Goal: Task Accomplishment & Management: Use online tool/utility

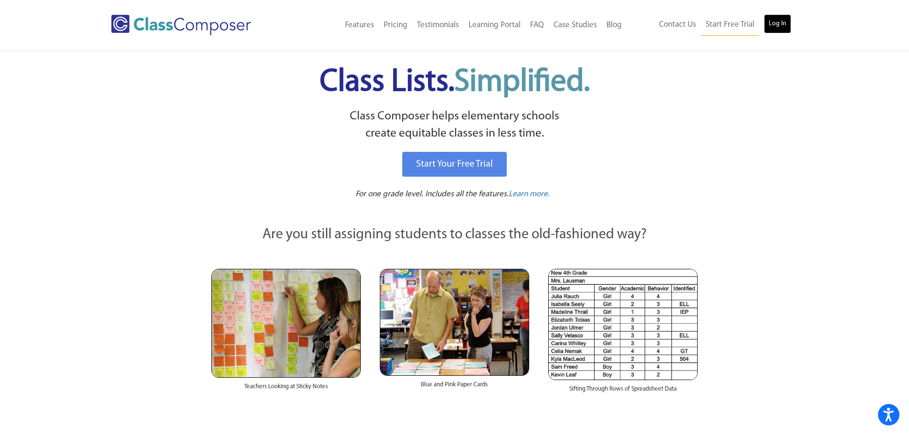
click at [772, 26] on link "Log In" at bounding box center [777, 23] width 27 height 19
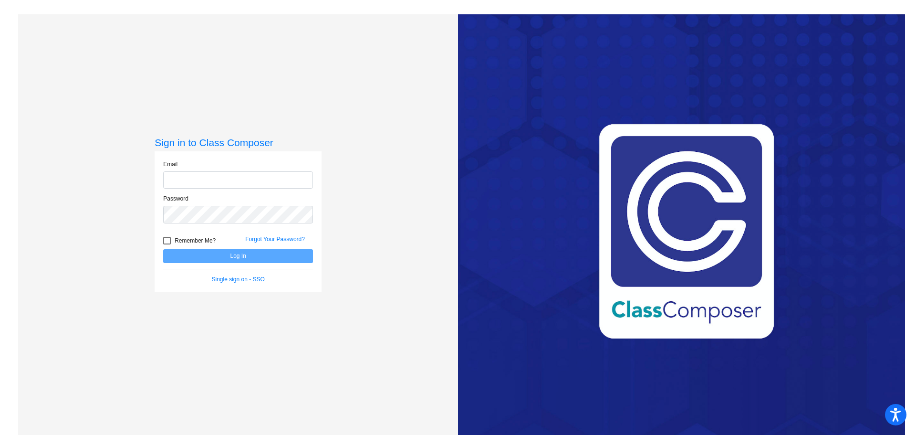
type input "[EMAIL_ADDRESS][DOMAIN_NAME]"
click at [242, 257] on button "Log In" at bounding box center [238, 256] width 150 height 14
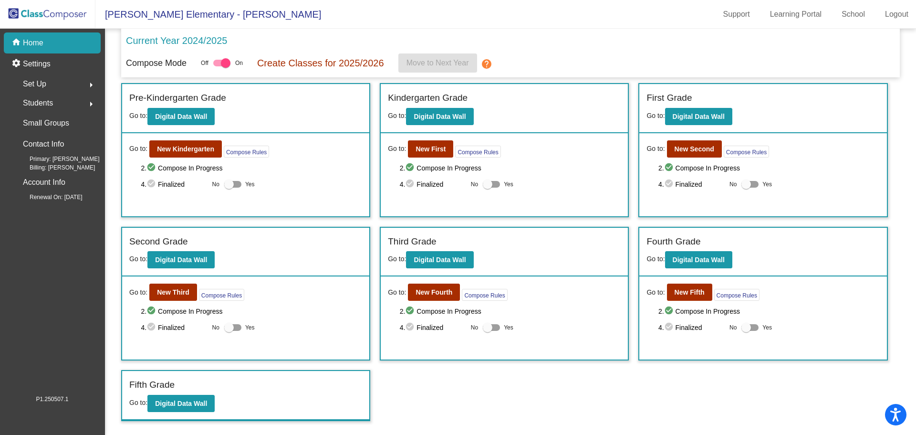
click at [624, 401] on div "Incoming (New students moving into lowest grade) Go to: Incoming Dashboard Go t…" at bounding box center [510, 252] width 779 height 338
click at [169, 290] on b "New Third" at bounding box center [173, 292] width 32 height 8
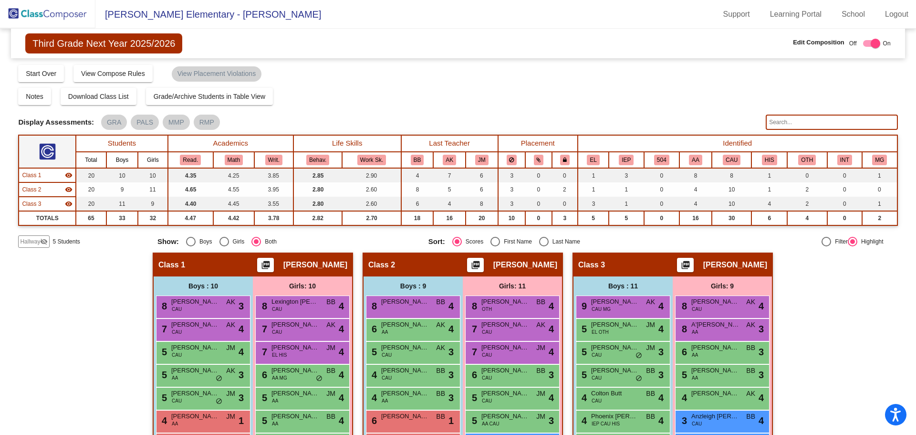
click at [28, 239] on span "Hallway" at bounding box center [30, 241] width 20 height 9
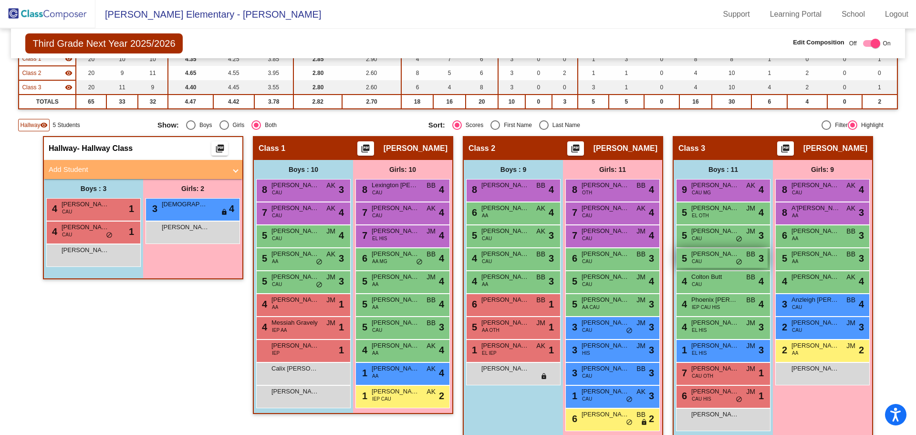
scroll to position [128, 0]
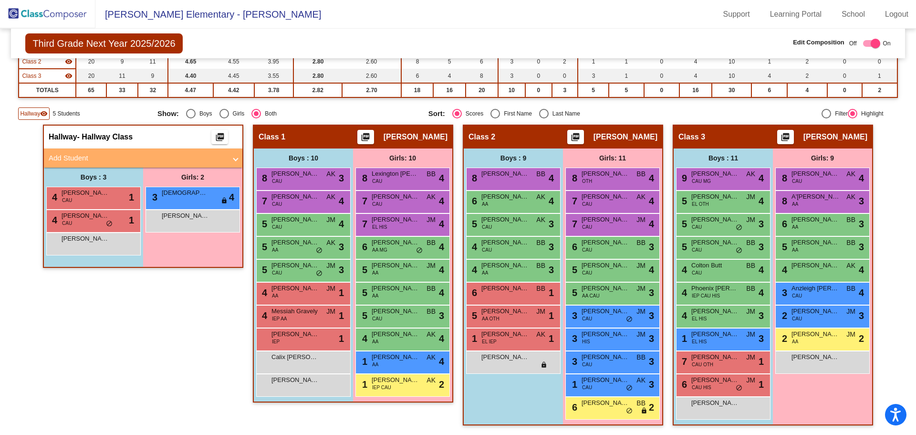
click at [178, 249] on div "Girls: 2 3 [DEMOGRAPHIC_DATA][PERSON_NAME] lock do_not_disturb_alt 4 [PERSON_NA…" at bounding box center [192, 216] width 99 height 99
click at [185, 248] on div "Girls: 2 3 [DEMOGRAPHIC_DATA][PERSON_NAME] lock do_not_disturb_alt 4 [PERSON_NA…" at bounding box center [192, 216] width 99 height 99
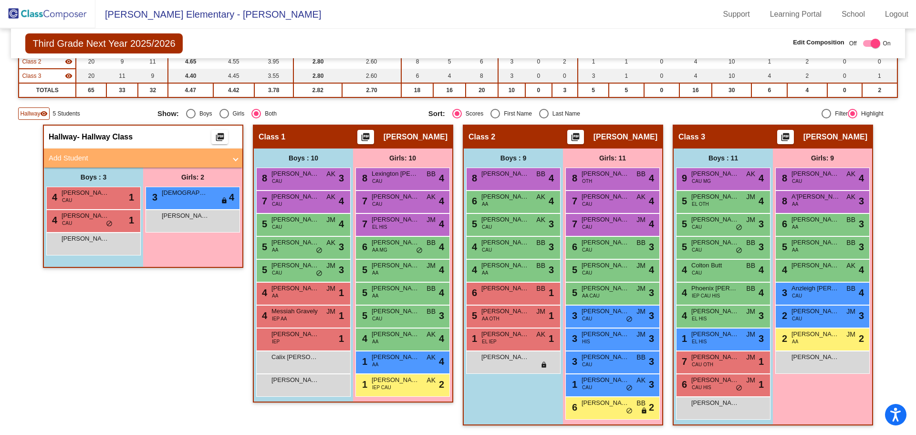
click at [185, 248] on div "Girls: 2 3 [DEMOGRAPHIC_DATA][PERSON_NAME] lock do_not_disturb_alt 4 [PERSON_NA…" at bounding box center [192, 216] width 99 height 99
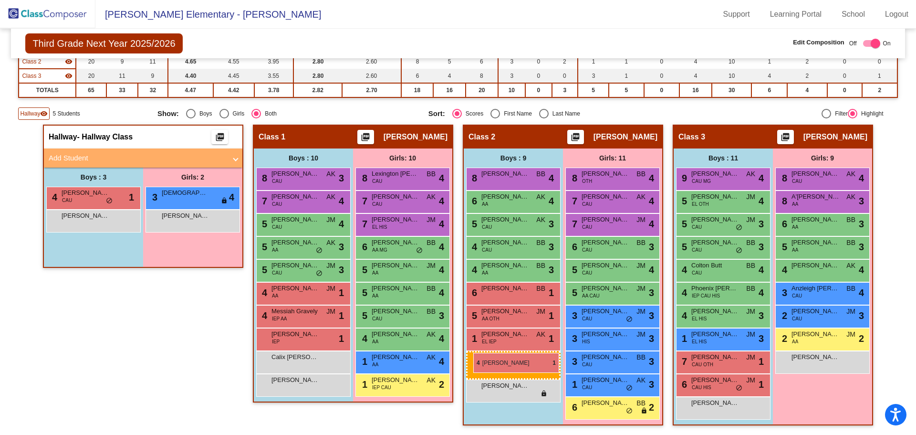
drag, startPoint x: 87, startPoint y: 198, endPoint x: 473, endPoint y: 353, distance: 415.7
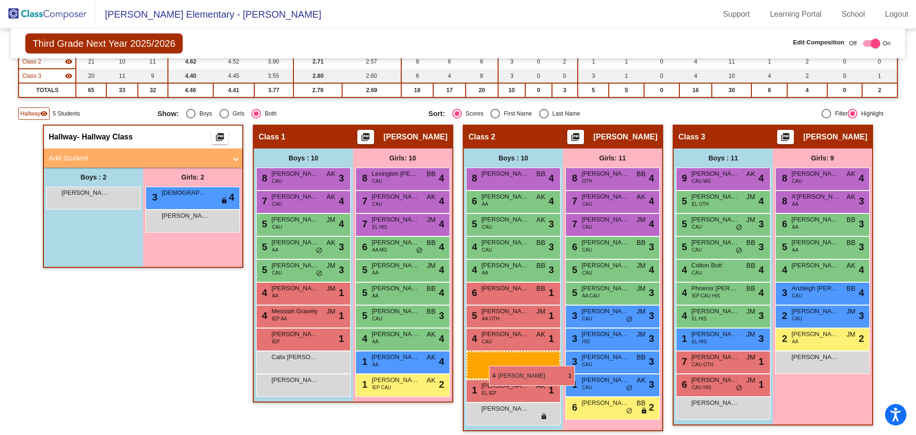
drag, startPoint x: 96, startPoint y: 195, endPoint x: 488, endPoint y: 364, distance: 426.2
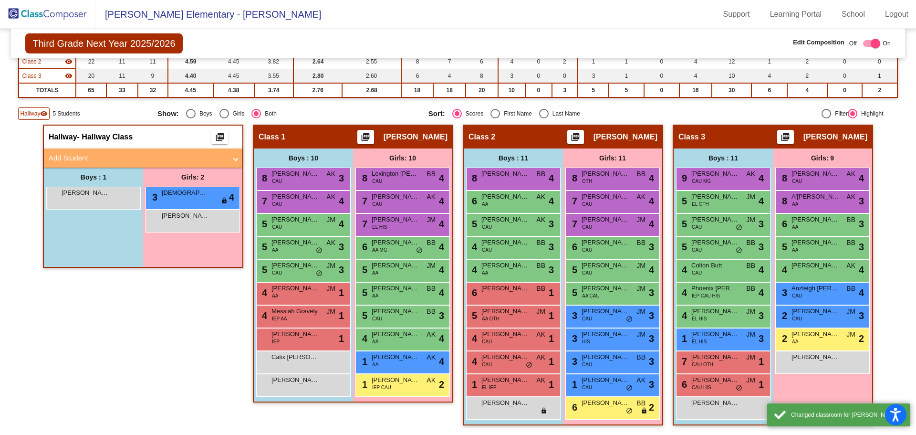
click at [81, 159] on mat-panel-title "Add Student" at bounding box center [137, 158] width 177 height 11
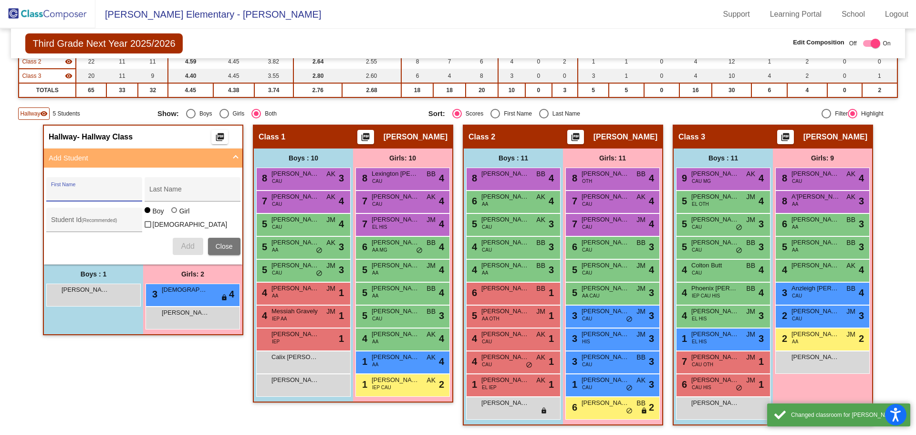
click at [87, 191] on input "First Name" at bounding box center [94, 193] width 86 height 8
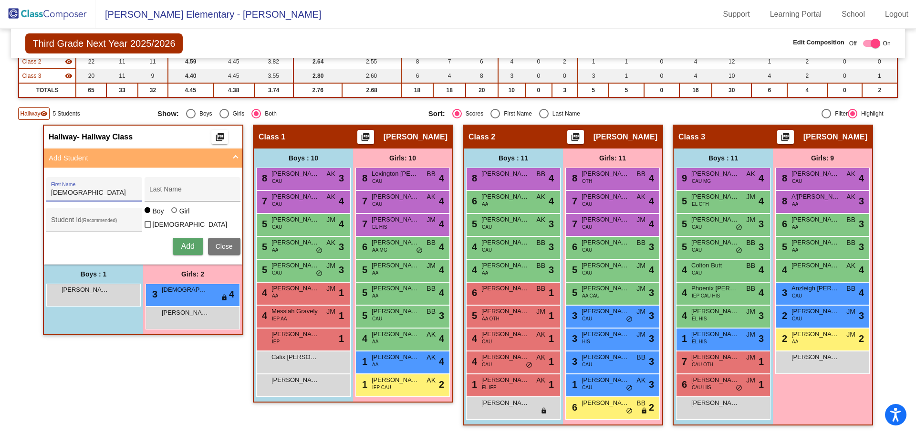
type input "[DEMOGRAPHIC_DATA]"
type input "[PERSON_NAME]"
click at [186, 243] on span "Add" at bounding box center [187, 246] width 13 height 8
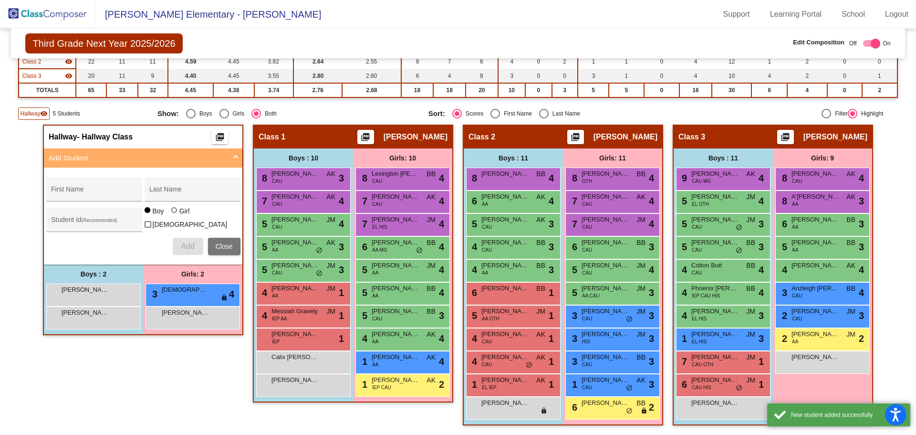
click at [187, 366] on div "Hallway - Hallway Class picture_as_pdf Add Student First Name Last Name Student…" at bounding box center [143, 280] width 200 height 310
click at [177, 360] on div "Hallway - Hallway Class picture_as_pdf Add Student First Name Last Name Student…" at bounding box center [143, 280] width 200 height 310
click at [177, 361] on div "Hallway - Hallway Class picture_as_pdf Add Student First Name Last Name Student…" at bounding box center [143, 280] width 200 height 310
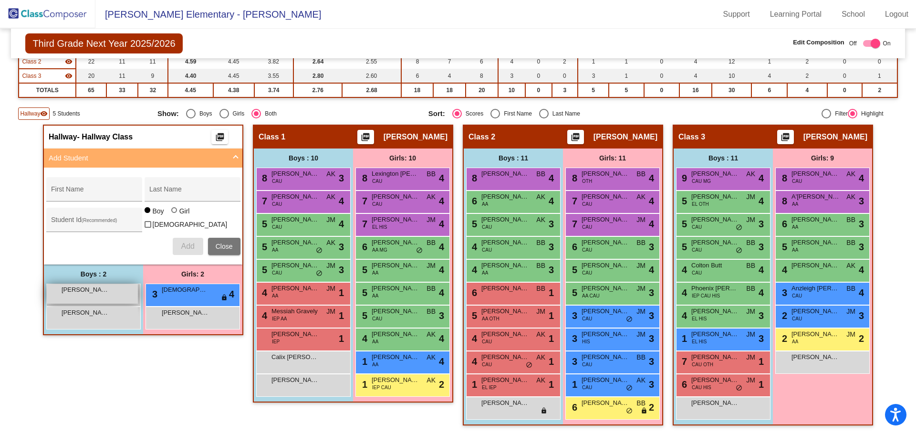
click at [122, 292] on div "[PERSON_NAME] lock do_not_disturb_alt" at bounding box center [92, 294] width 91 height 20
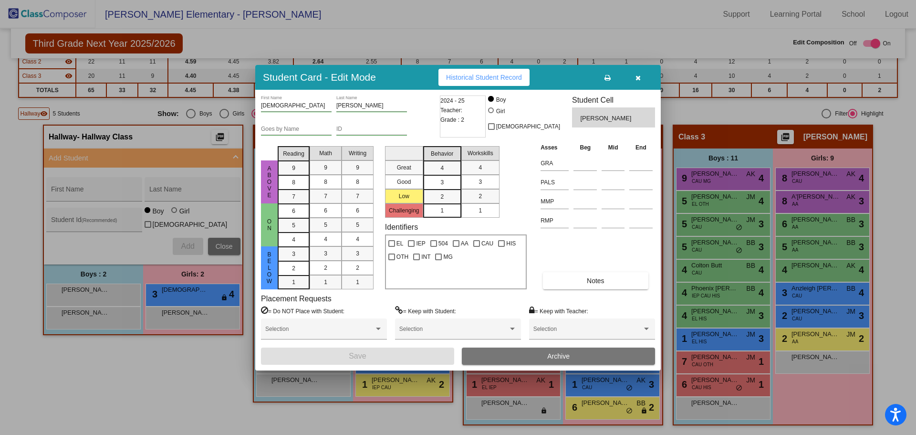
click at [363, 105] on input "[PERSON_NAME]" at bounding box center [371, 106] width 71 height 7
type input "[PERSON_NAME]"
click at [405, 352] on button "Save" at bounding box center [357, 355] width 193 height 17
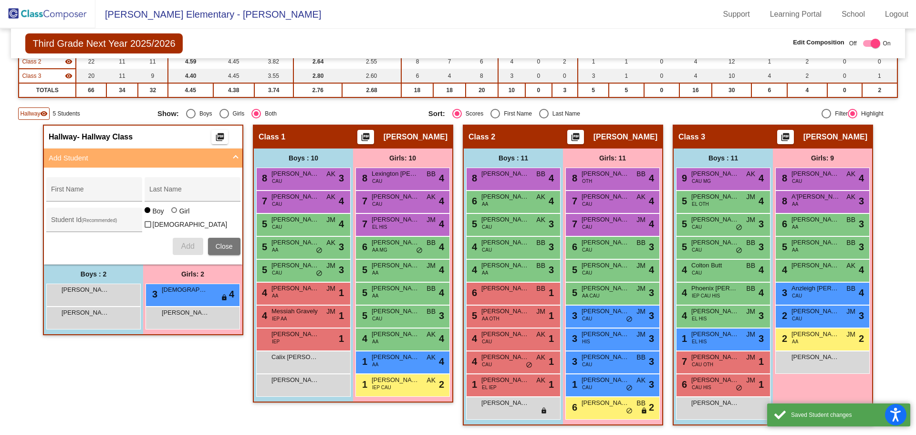
click at [156, 369] on div "Hallway - Hallway Class picture_as_pdf Add Student First Name Last Name Student…" at bounding box center [143, 280] width 200 height 310
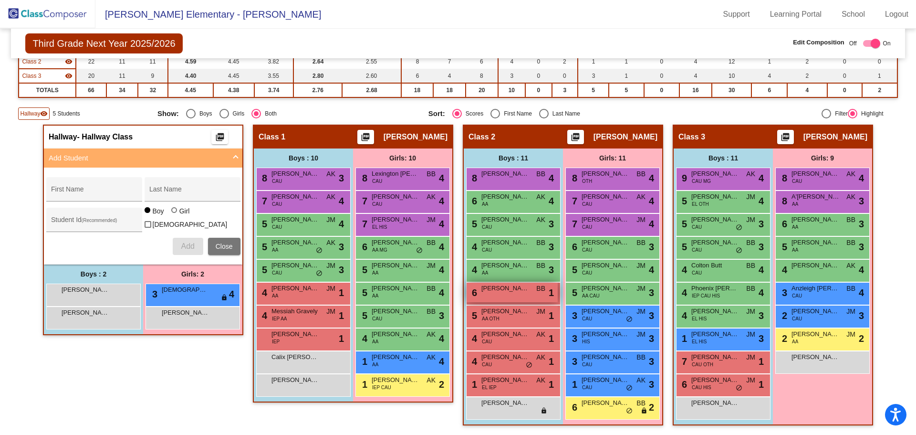
click at [509, 290] on span "[PERSON_NAME]" at bounding box center [505, 288] width 48 height 10
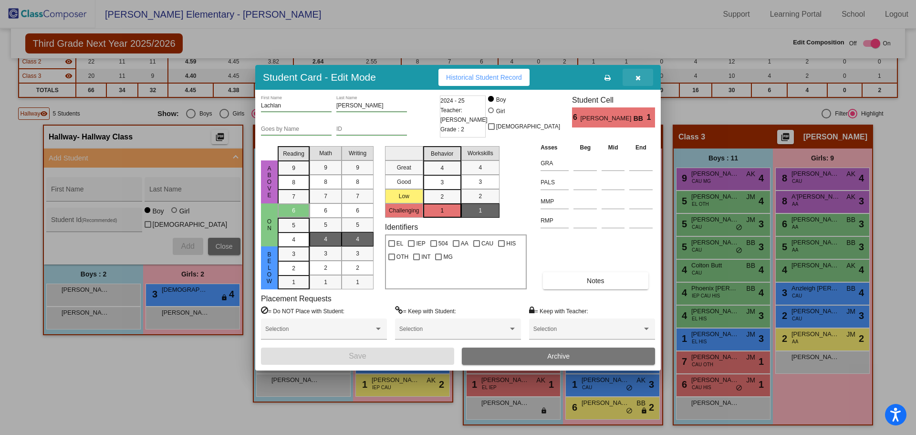
click at [639, 75] on icon "button" at bounding box center [637, 77] width 5 height 7
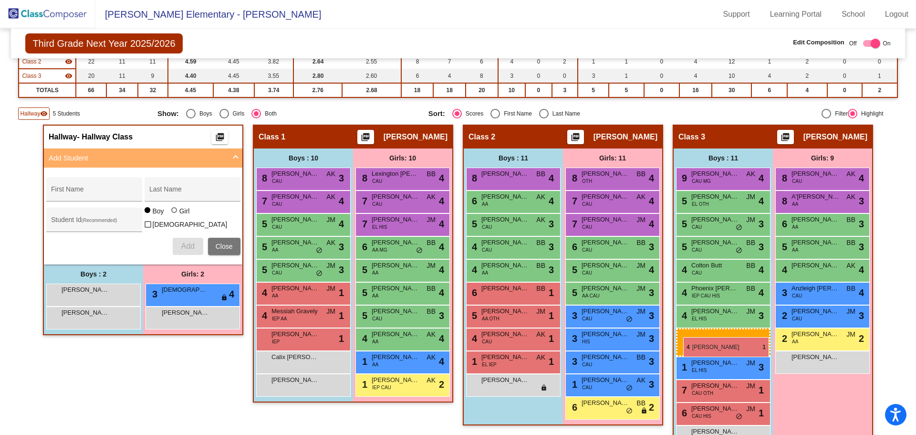
drag, startPoint x: 490, startPoint y: 363, endPoint x: 683, endPoint y: 337, distance: 194.5
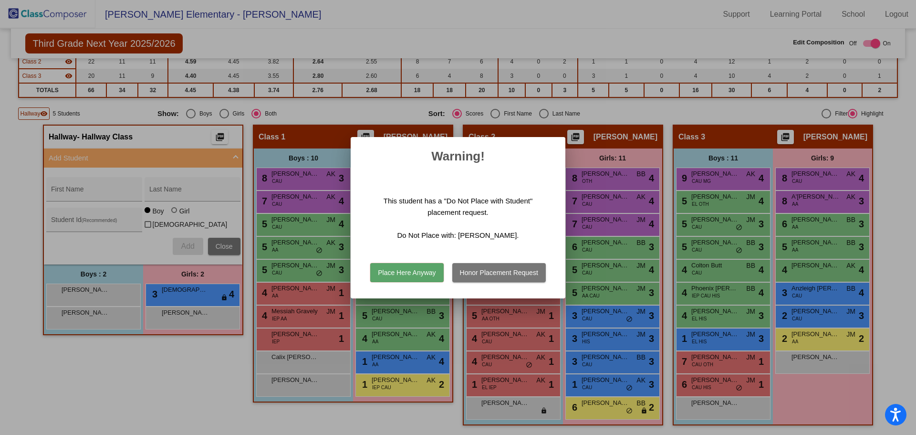
click at [810, 403] on div at bounding box center [458, 217] width 916 height 435
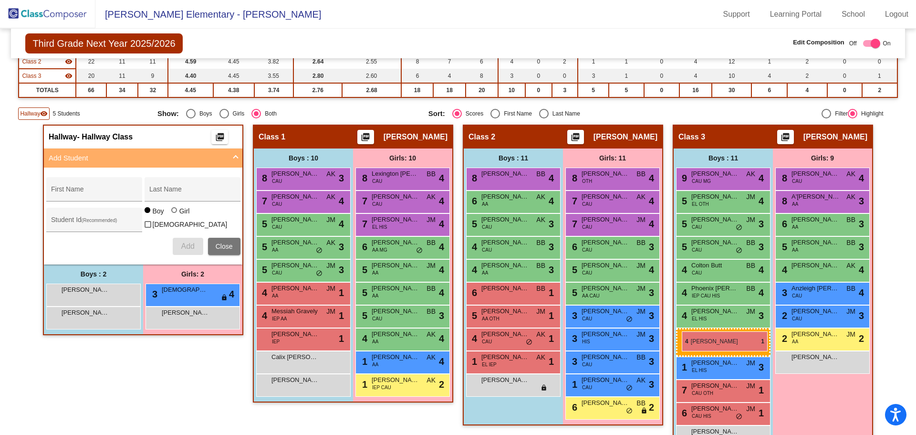
drag, startPoint x: 496, startPoint y: 340, endPoint x: 682, endPoint y: 331, distance: 186.2
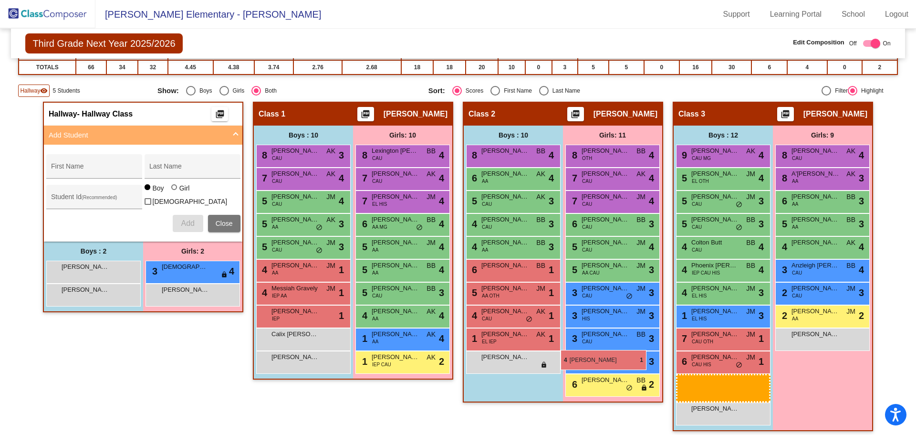
scroll to position [134, 0]
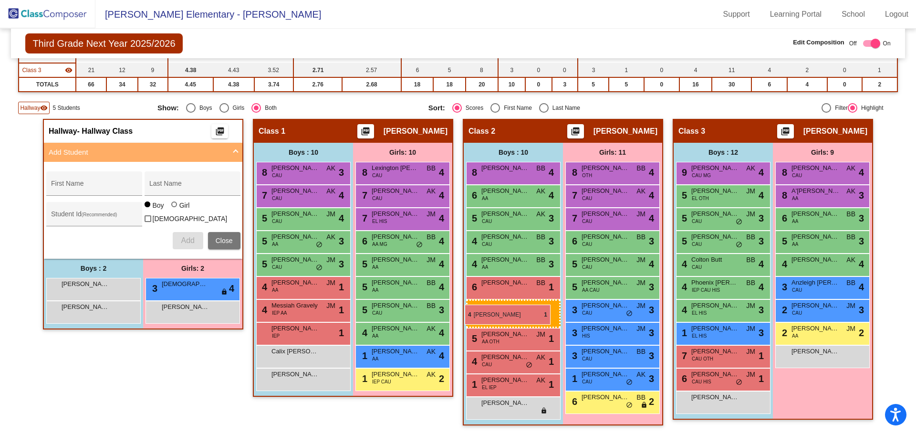
drag, startPoint x: 718, startPoint y: 386, endPoint x: 465, endPoint y: 304, distance: 266.3
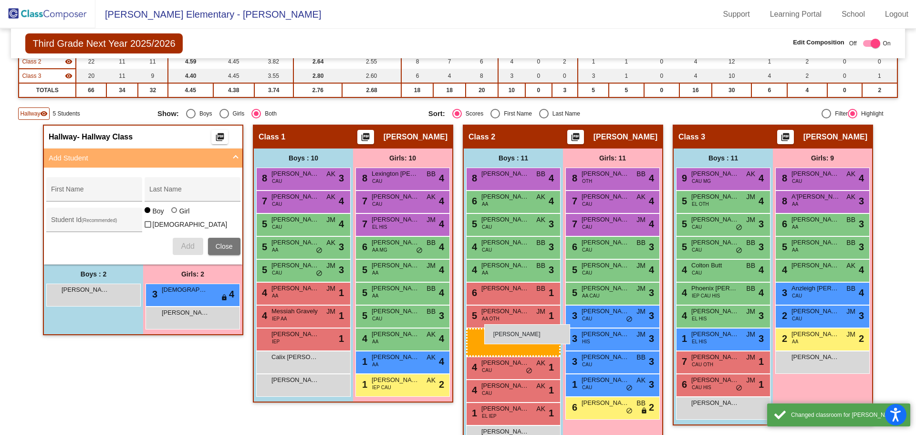
scroll to position [151, 0]
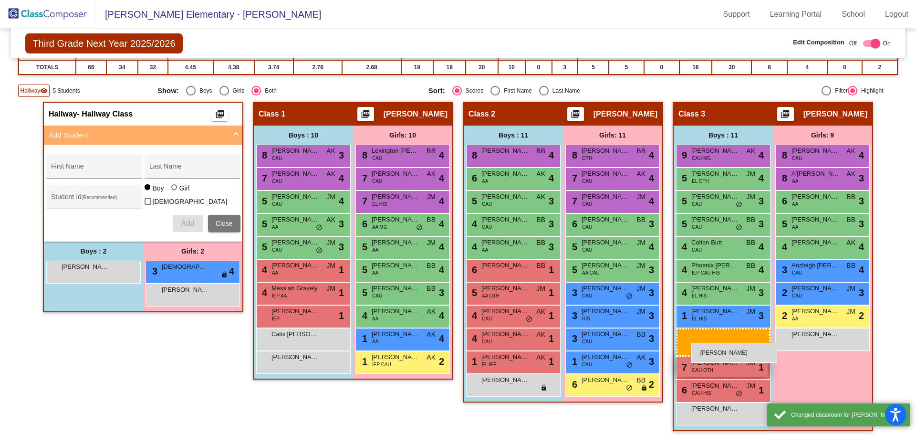
drag, startPoint x: 77, startPoint y: 292, endPoint x: 696, endPoint y: 337, distance: 619.9
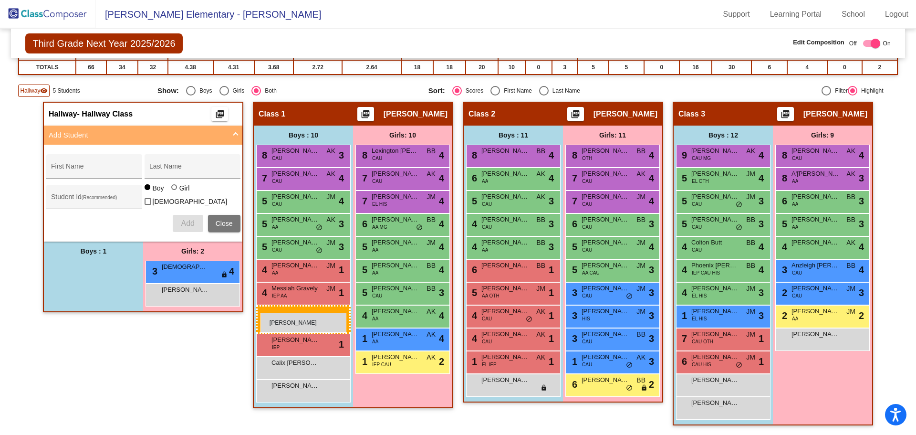
drag, startPoint x: 92, startPoint y: 268, endPoint x: 260, endPoint y: 312, distance: 174.3
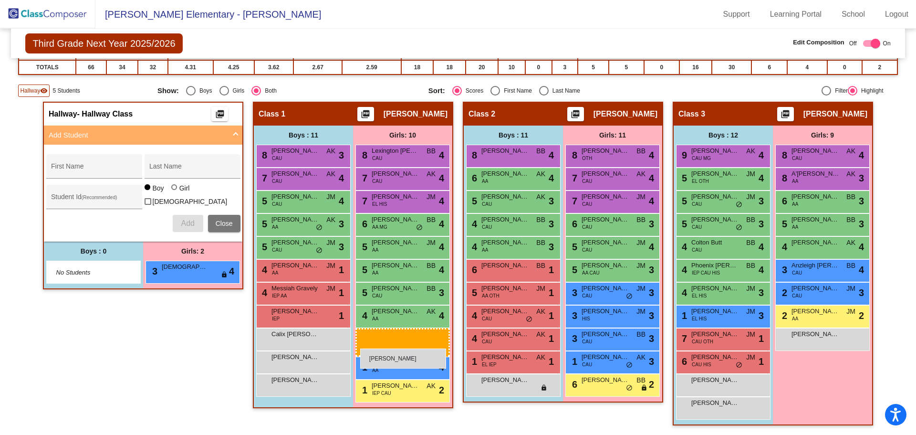
drag, startPoint x: 201, startPoint y: 298, endPoint x: 360, endPoint y: 348, distance: 167.2
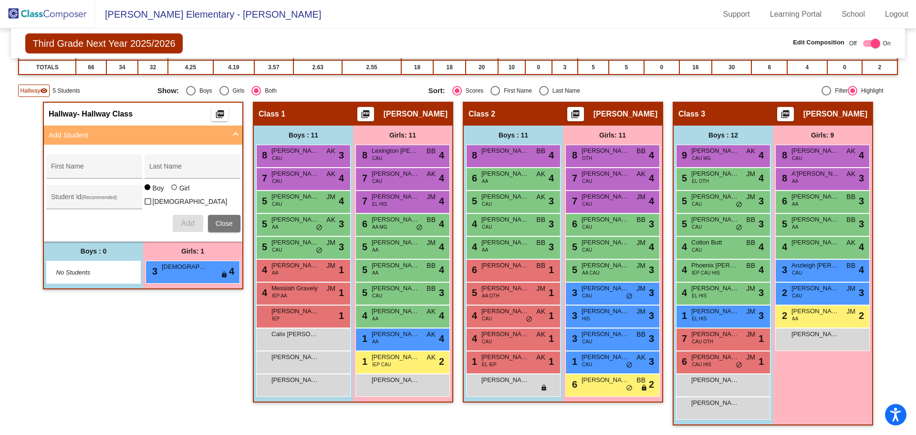
drag, startPoint x: 24, startPoint y: 14, endPoint x: 66, endPoint y: 12, distance: 42.5
click at [24, 13] on img at bounding box center [47, 14] width 95 height 28
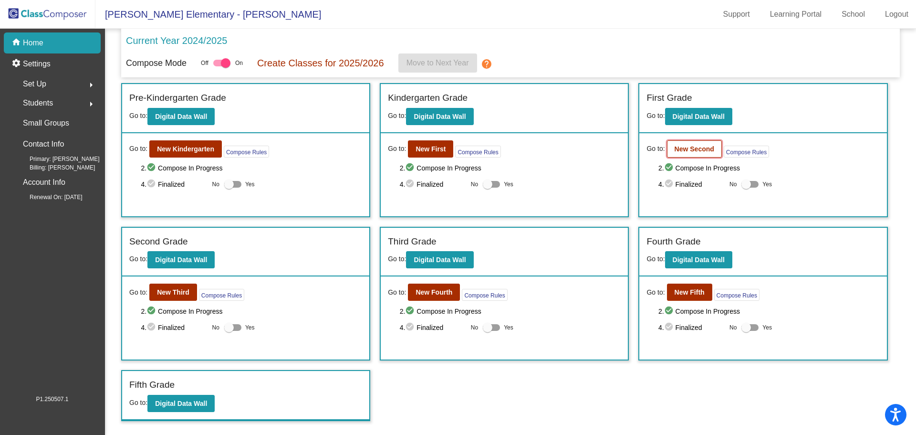
click at [702, 148] on b "New Second" at bounding box center [695, 149] width 40 height 8
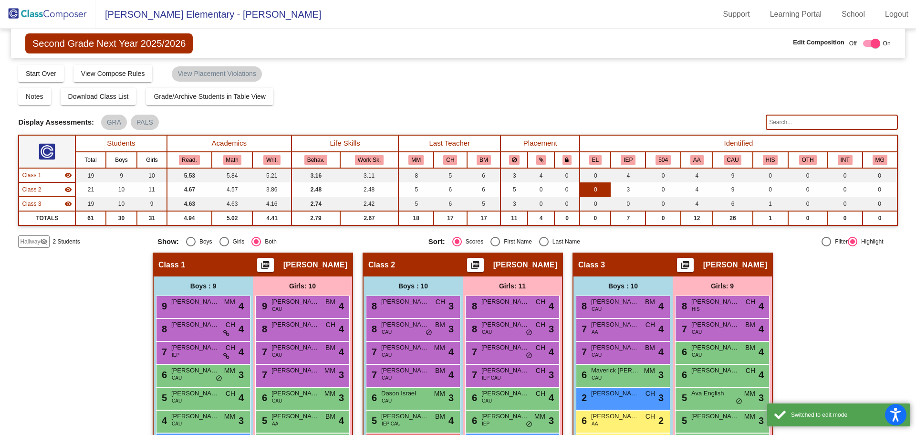
scroll to position [128, 0]
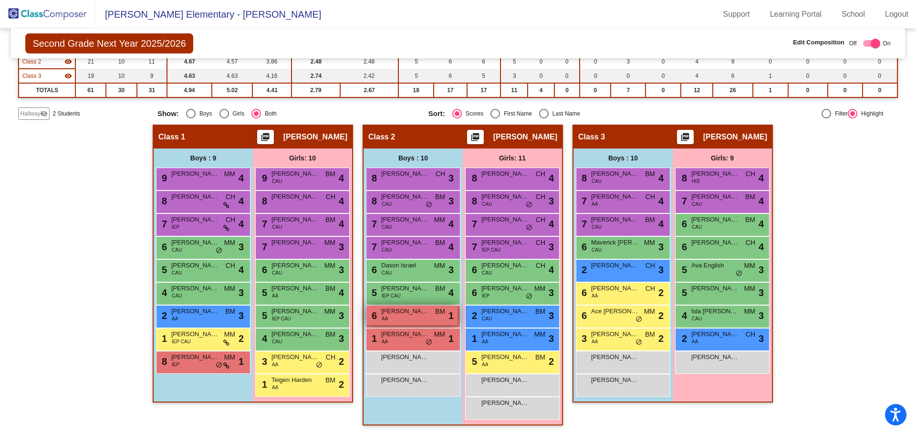
click at [416, 313] on span "[PERSON_NAME]" at bounding box center [405, 311] width 48 height 10
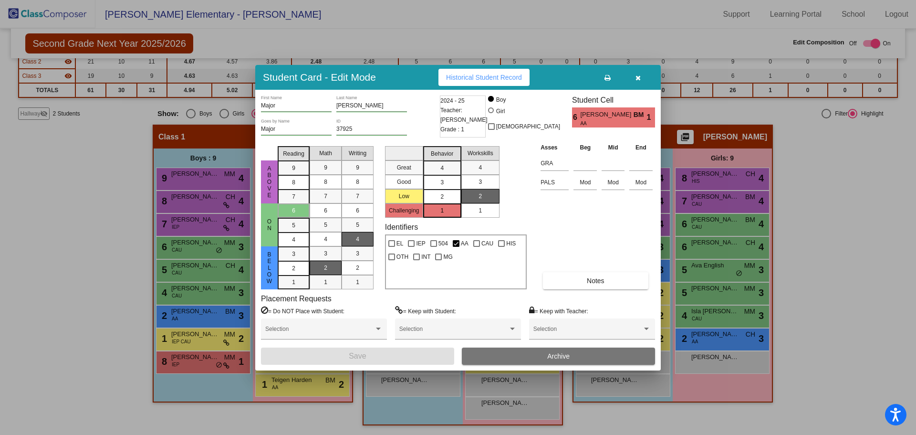
click at [448, 196] on div "2" at bounding box center [442, 196] width 19 height 14
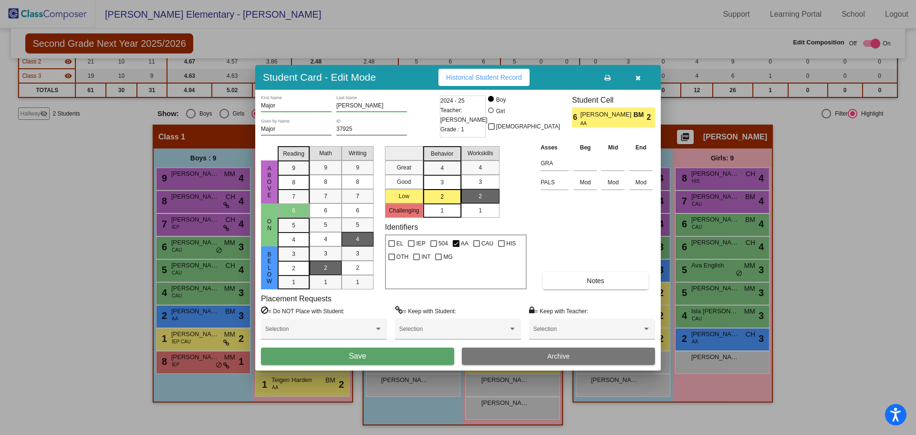
drag, startPoint x: 393, startPoint y: 355, endPoint x: 442, endPoint y: 349, distance: 49.5
click at [395, 355] on button "Save" at bounding box center [357, 355] width 193 height 17
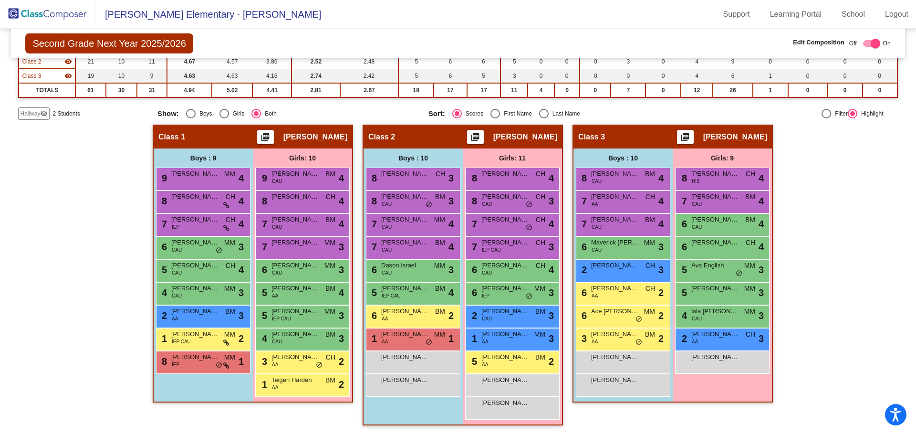
click at [0, 0] on div "Boys : 10 8 [PERSON_NAME] CH lock do_not_disturb_alt 3 8 [PERSON_NAME] CAU BM l…" at bounding box center [0, 0] width 0 height 0
drag, startPoint x: 31, startPoint y: 213, endPoint x: 43, endPoint y: 207, distance: 13.7
click at [29, 210] on div "Hallway - Hallway Class picture_as_pdf Add Student First Name Last Name Student…" at bounding box center [457, 280] width 879 height 310
click at [8, 8] on img at bounding box center [47, 14] width 95 height 28
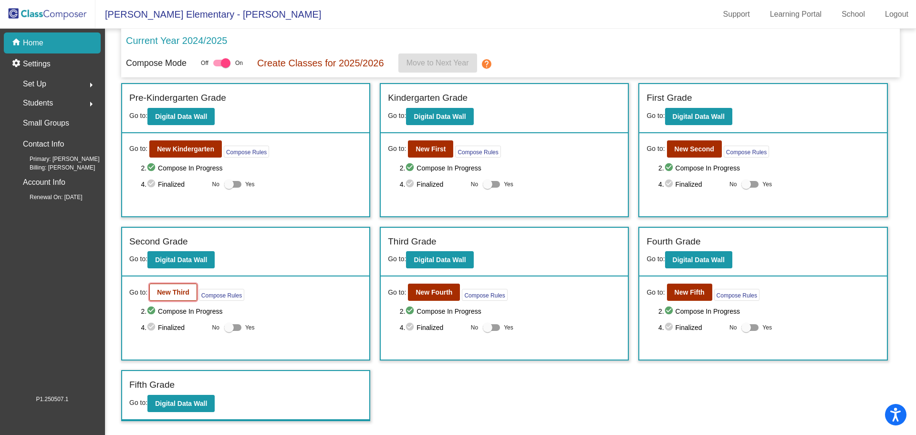
click at [183, 291] on b "New Third" at bounding box center [173, 292] width 32 height 8
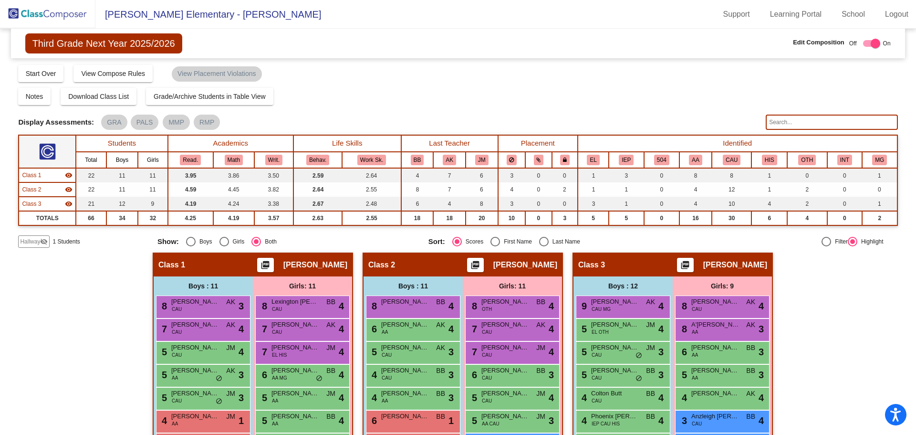
drag, startPoint x: 18, startPoint y: 16, endPoint x: 33, endPoint y: 13, distance: 15.6
click at [18, 16] on img at bounding box center [47, 14] width 95 height 28
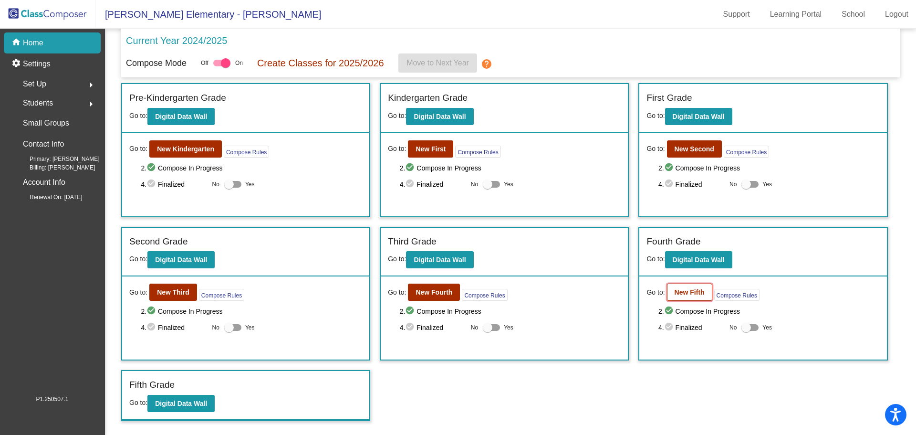
click at [692, 291] on b "New Fifth" at bounding box center [690, 292] width 30 height 8
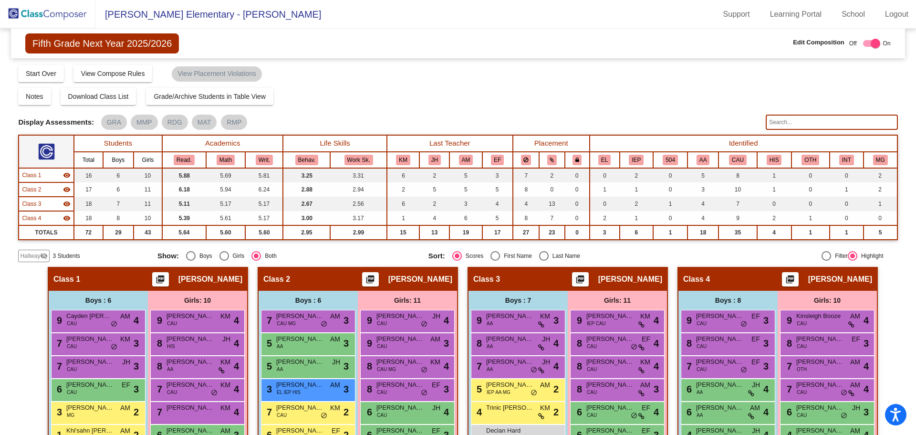
scroll to position [142, 0]
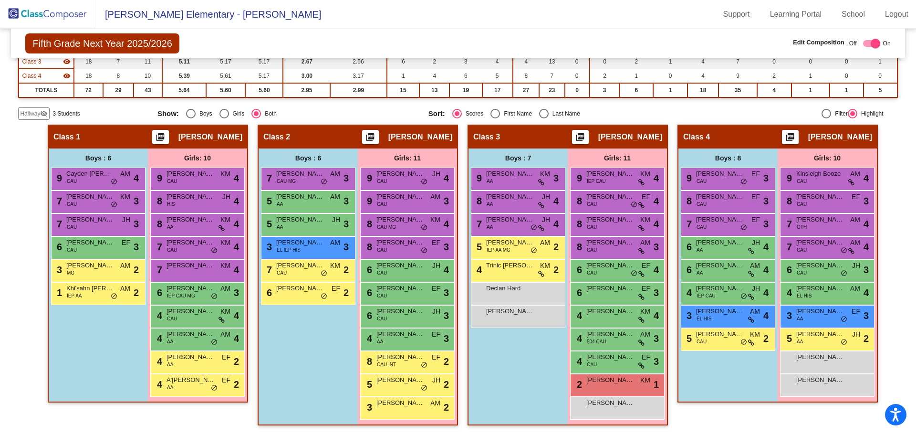
click at [30, 113] on span "Hallway" at bounding box center [30, 113] width 20 height 9
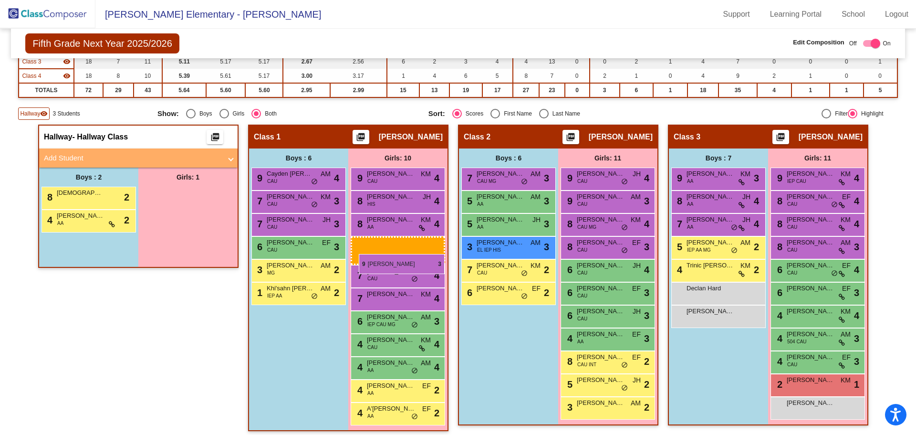
drag, startPoint x: 179, startPoint y: 195, endPoint x: 359, endPoint y: 254, distance: 189.2
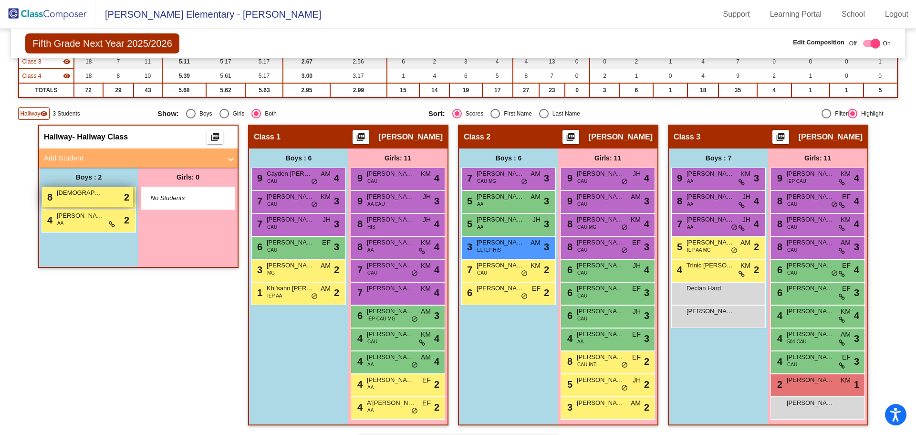
click at [100, 196] on span "[DEMOGRAPHIC_DATA][PERSON_NAME]" at bounding box center [81, 193] width 48 height 10
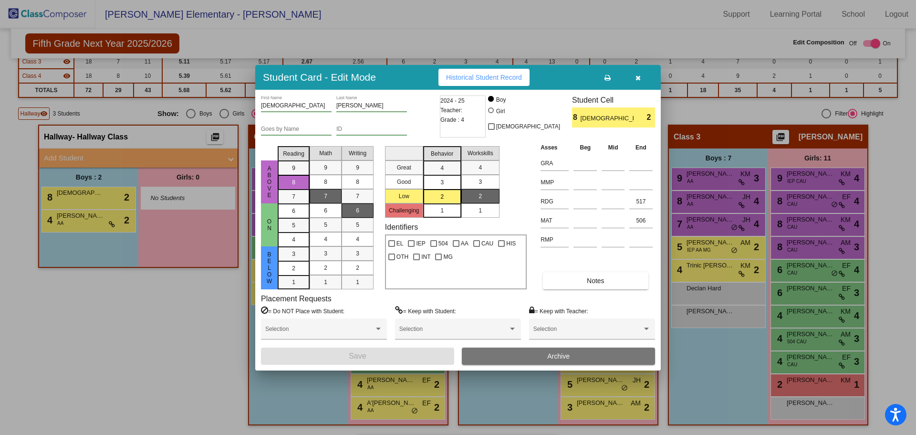
click at [572, 354] on button "Archive" at bounding box center [558, 355] width 193 height 17
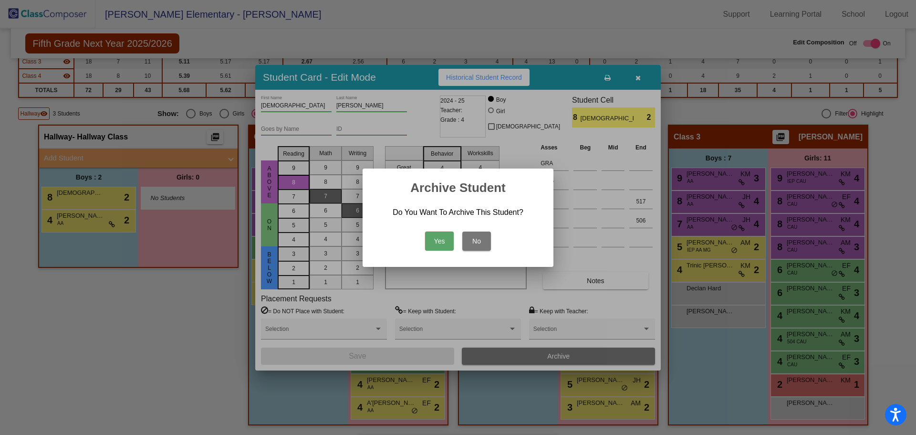
click at [436, 237] on button "Yes" at bounding box center [439, 240] width 29 height 19
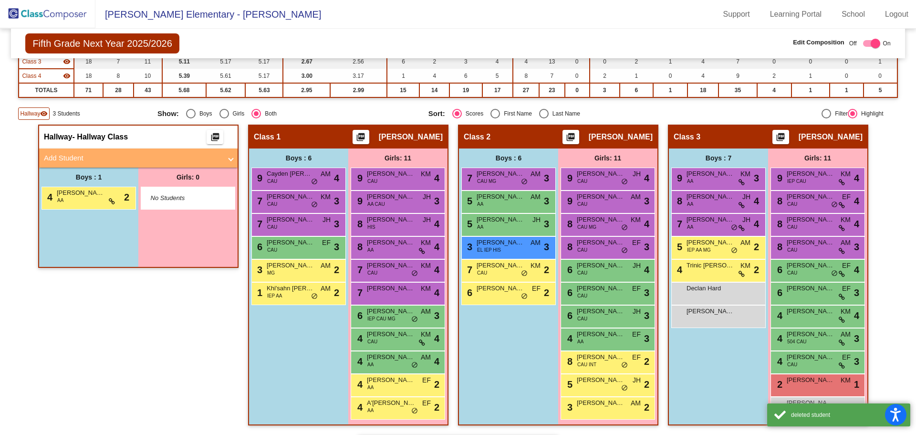
click at [79, 155] on mat-panel-title "Add Student" at bounding box center [132, 158] width 177 height 11
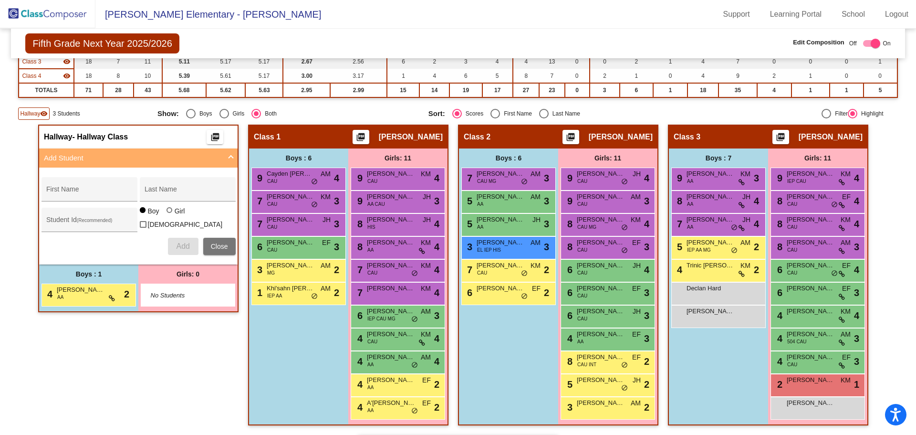
click at [138, 311] on div "Boys : 6 9 Cayden [PERSON_NAME] AM lock do_not_disturb_alt 4 7 [PERSON_NAME] CA…" at bounding box center [88, 287] width 99 height 47
click at [397, 203] on div "9 [PERSON_NAME] AA CAU JH lock do_not_disturb_alt 3" at bounding box center [397, 201] width 91 height 20
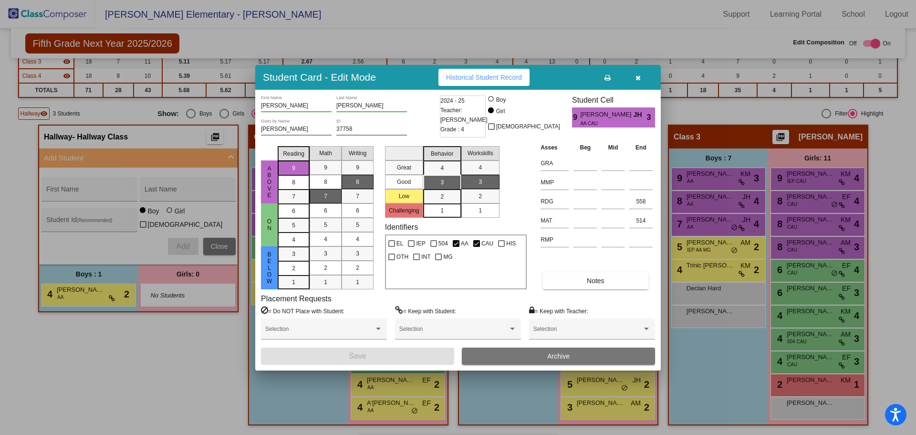
click at [636, 77] on icon "button" at bounding box center [637, 77] width 5 height 7
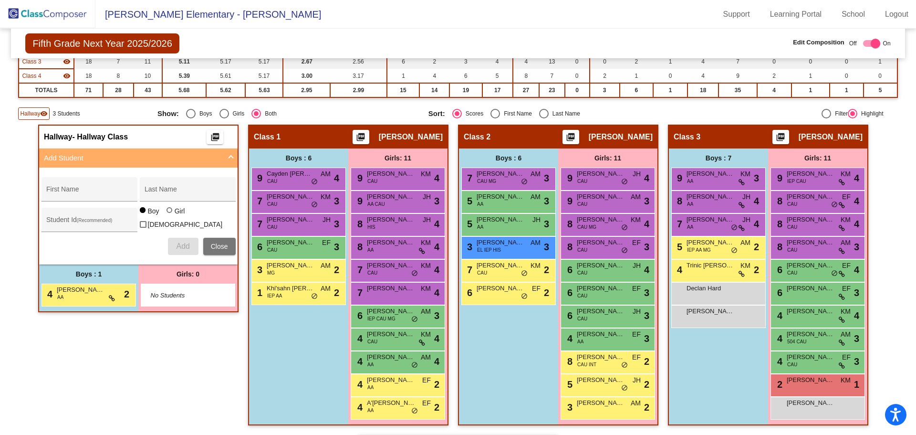
click at [138, 311] on div "Boys : 6 7 [PERSON_NAME] CAU MG AM lock do_not_disturb_alt 3 5 [PERSON_NAME] AA…" at bounding box center [88, 287] width 99 height 47
drag, startPoint x: 135, startPoint y: 388, endPoint x: 150, endPoint y: 378, distance: 18.1
click at [135, 388] on div "Hallway - Hallway Class picture_as_pdf Add Student First Name Last Name Student…" at bounding box center [138, 280] width 200 height 310
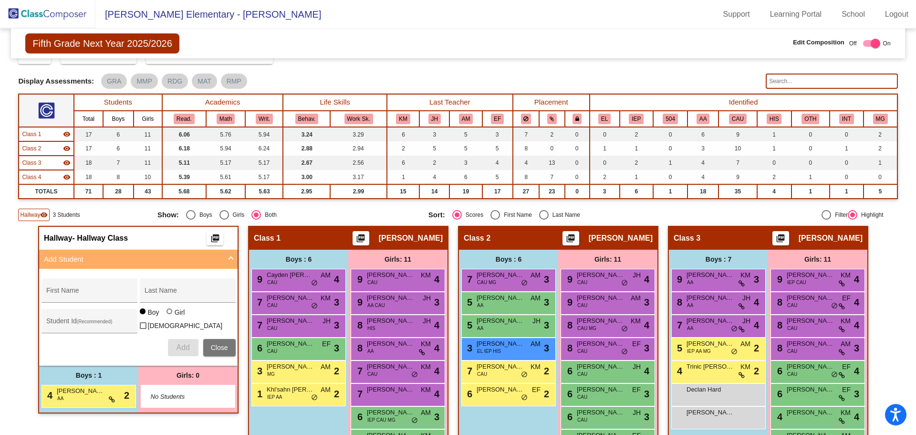
scroll to position [0, 0]
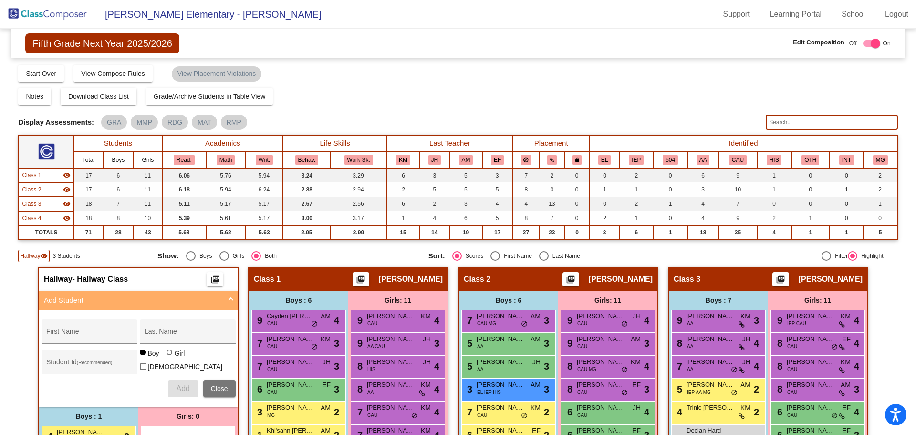
click at [375, 91] on div "Notes Download Class List Import Students Grade/Archive Students in Table View …" at bounding box center [457, 96] width 879 height 17
click at [408, 69] on div "Compose Start Over Submit Classes Compose has been submitted Check for Incomple…" at bounding box center [457, 73] width 879 height 18
click at [340, 72] on div "Compose Start Over Submit Classes Compose has been submitted Check for Incomple…" at bounding box center [457, 73] width 879 height 18
